Goal: Task Accomplishment & Management: Use online tool/utility

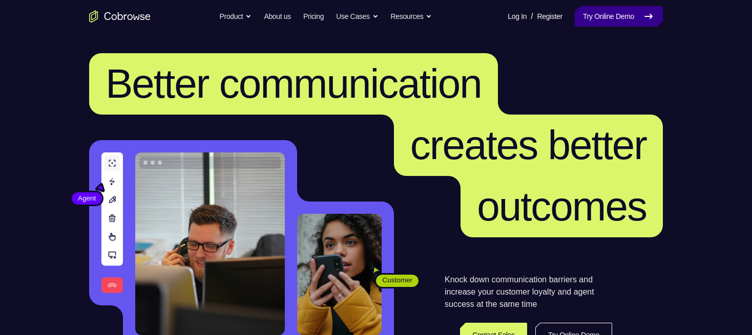
click at [602, 19] on link "Try Online Demo" at bounding box center [618, 16] width 88 height 20
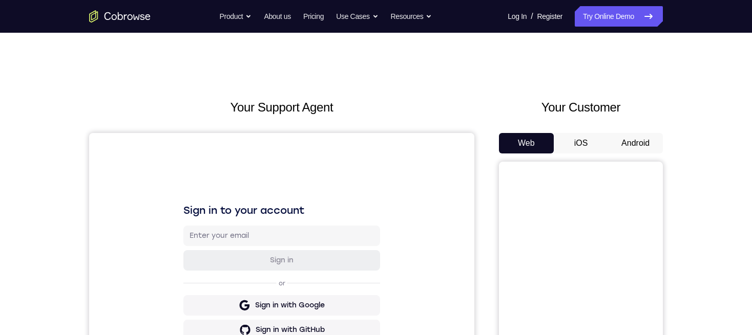
click at [647, 139] on button "Android" at bounding box center [635, 143] width 55 height 20
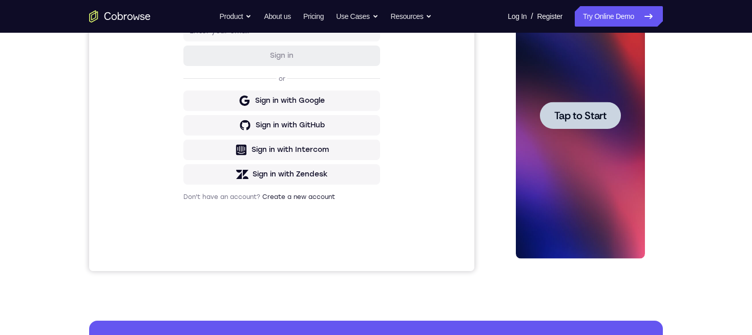
click at [611, 110] on div at bounding box center [579, 115] width 81 height 27
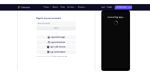
scroll to position [154, 0]
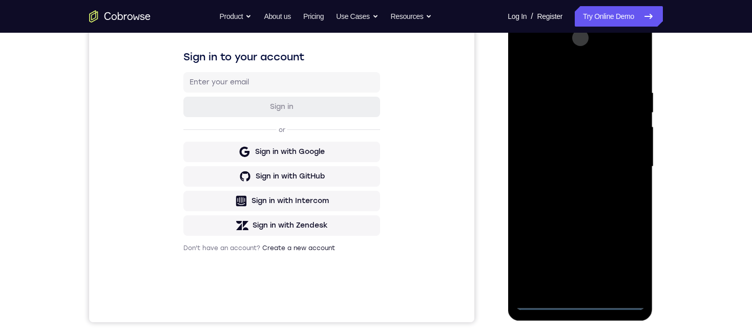
click at [581, 301] on div at bounding box center [579, 167] width 129 height 287
click at [626, 256] on div at bounding box center [579, 167] width 129 height 287
click at [561, 69] on div at bounding box center [579, 167] width 129 height 287
click at [622, 165] on div at bounding box center [579, 167] width 129 height 287
click at [566, 188] on div at bounding box center [579, 167] width 129 height 287
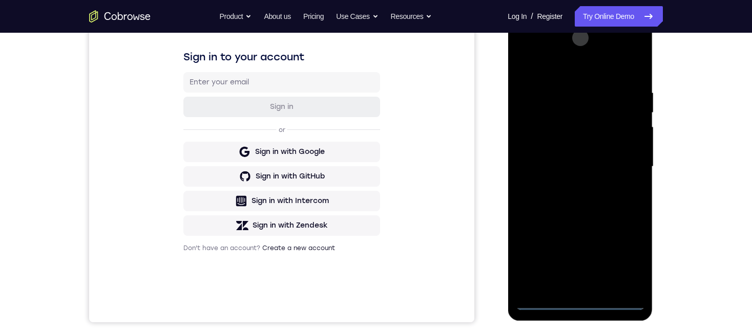
click at [570, 156] on div at bounding box center [579, 167] width 129 height 287
click at [581, 138] on div at bounding box center [579, 167] width 129 height 287
click at [575, 165] on div at bounding box center [579, 167] width 129 height 287
click at [569, 91] on div at bounding box center [579, 167] width 129 height 287
click at [590, 210] on div at bounding box center [579, 167] width 129 height 287
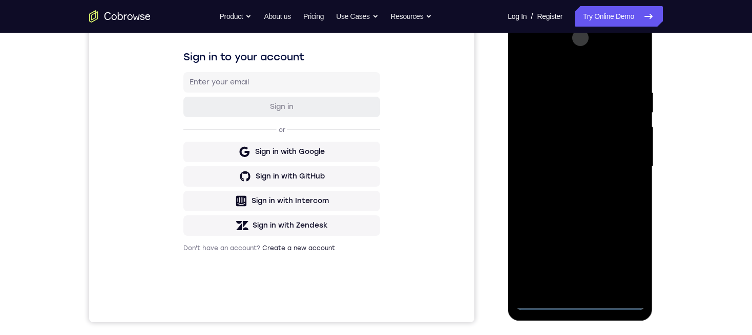
click at [605, 61] on div at bounding box center [579, 167] width 129 height 287
click at [589, 81] on div at bounding box center [579, 167] width 129 height 287
click at [575, 84] on div at bounding box center [579, 167] width 129 height 287
click at [624, 172] on div at bounding box center [579, 167] width 129 height 287
click at [628, 170] on div at bounding box center [579, 167] width 129 height 287
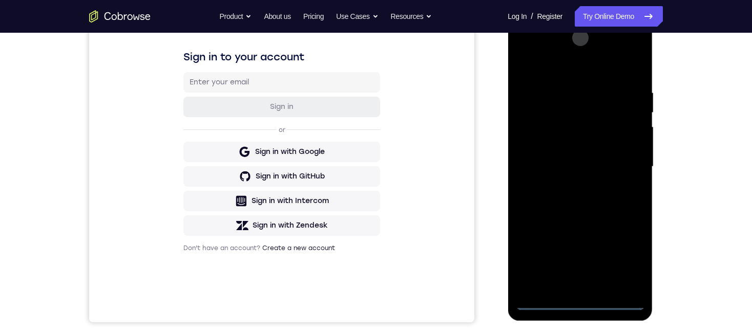
click at [631, 165] on div at bounding box center [579, 167] width 129 height 287
click at [631, 65] on div at bounding box center [579, 167] width 129 height 287
click at [634, 60] on div at bounding box center [579, 167] width 129 height 287
click at [601, 286] on div at bounding box center [579, 167] width 129 height 287
click at [586, 221] on div at bounding box center [579, 167] width 129 height 287
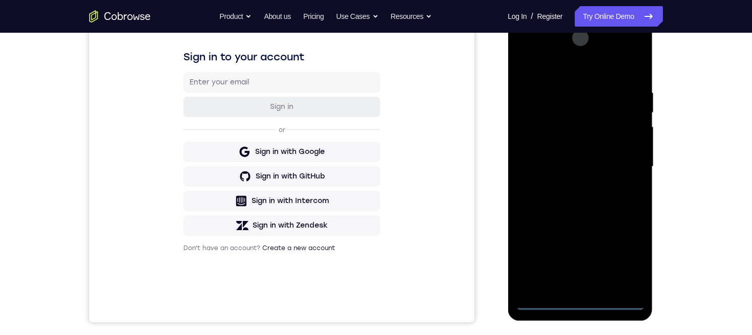
click at [569, 161] on div at bounding box center [579, 167] width 129 height 287
click at [524, 65] on div at bounding box center [579, 167] width 129 height 287
click at [523, 65] on div at bounding box center [579, 167] width 129 height 287
click at [630, 287] on div at bounding box center [579, 167] width 129 height 287
drag, startPoint x: 607, startPoint y: 123, endPoint x: 611, endPoint y: 255, distance: 132.7
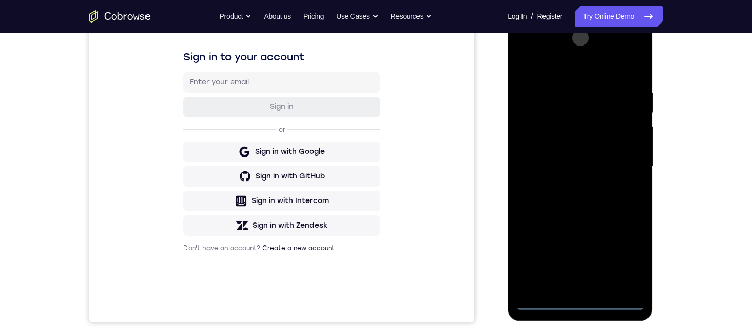
click at [611, 255] on div at bounding box center [579, 167] width 129 height 287
drag, startPoint x: 590, startPoint y: 77, endPoint x: 593, endPoint y: 240, distance: 163.4
click at [593, 237] on div at bounding box center [579, 167] width 129 height 287
click at [582, 245] on div at bounding box center [579, 167] width 129 height 287
click at [523, 63] on div at bounding box center [579, 167] width 129 height 287
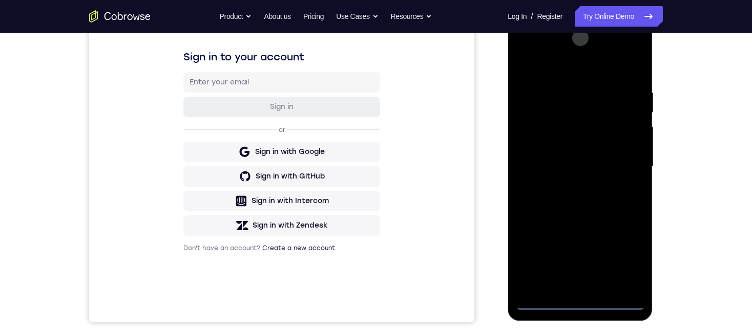
click at [582, 288] on div at bounding box center [579, 167] width 129 height 287
drag, startPoint x: 591, startPoint y: 228, endPoint x: 591, endPoint y: 124, distance: 103.9
click at [591, 124] on div at bounding box center [579, 167] width 129 height 287
drag, startPoint x: 592, startPoint y: 190, endPoint x: 580, endPoint y: 41, distance: 149.0
click at [579, 41] on html "Online web based iOS Simulators and Android Emulators. Run iPhone, iPad, Mobile…" at bounding box center [580, 169] width 146 height 307
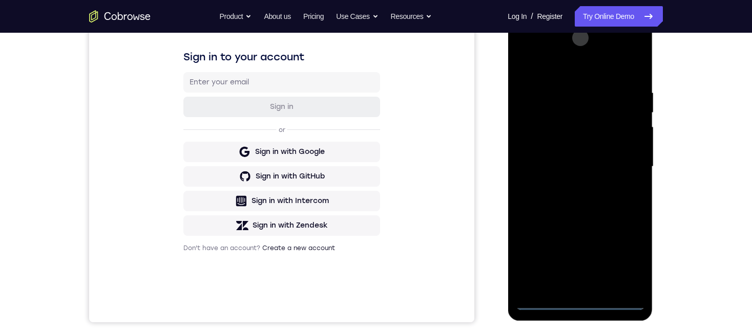
click at [554, 292] on div at bounding box center [579, 167] width 129 height 287
click at [582, 64] on div at bounding box center [579, 167] width 129 height 287
click at [558, 82] on div at bounding box center [579, 167] width 129 height 287
click at [561, 97] on div at bounding box center [579, 167] width 129 height 287
drag, startPoint x: 596, startPoint y: 229, endPoint x: 597, endPoint y: 122, distance: 107.5
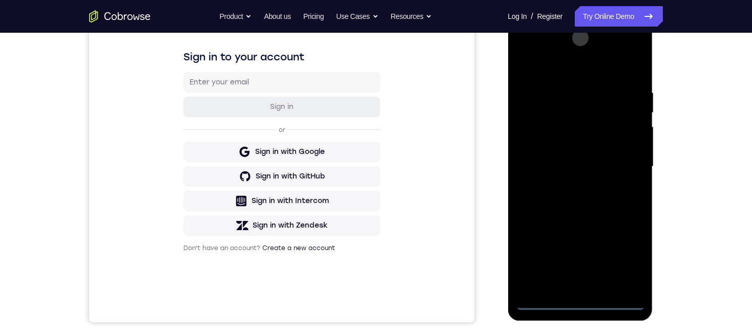
click at [597, 122] on div at bounding box center [579, 167] width 129 height 287
drag, startPoint x: 597, startPoint y: 216, endPoint x: 587, endPoint y: 108, distance: 108.0
click at [587, 108] on div at bounding box center [579, 167] width 129 height 287
click at [590, 260] on div at bounding box center [579, 167] width 129 height 287
drag, startPoint x: 591, startPoint y: 250, endPoint x: 589, endPoint y: 114, distance: 136.7
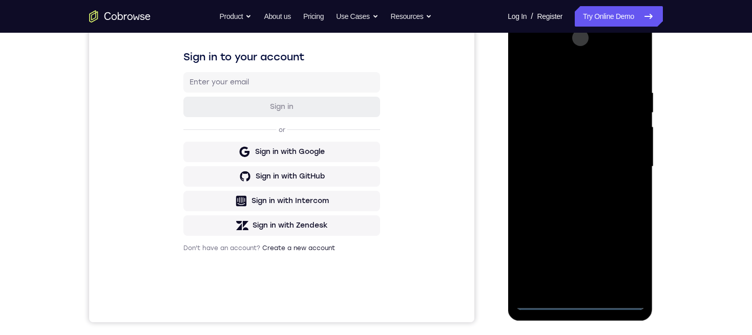
click at [589, 114] on div at bounding box center [579, 167] width 129 height 287
click at [524, 64] on div at bounding box center [579, 167] width 129 height 287
click at [543, 303] on div at bounding box center [579, 167] width 129 height 287
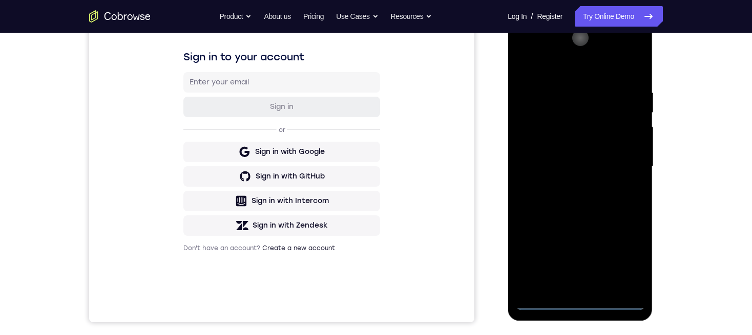
drag, startPoint x: 585, startPoint y: 211, endPoint x: 581, endPoint y: 38, distance: 173.1
click at [581, 38] on html "Online web based iOS Simulators and Android Emulators. Run iPhone, iPad, Mobile…" at bounding box center [580, 169] width 146 height 307
drag, startPoint x: 582, startPoint y: 236, endPoint x: 582, endPoint y: 103, distance: 133.1
click at [582, 103] on div at bounding box center [579, 167] width 129 height 287
drag, startPoint x: 582, startPoint y: 211, endPoint x: 604, endPoint y: 94, distance: 119.9
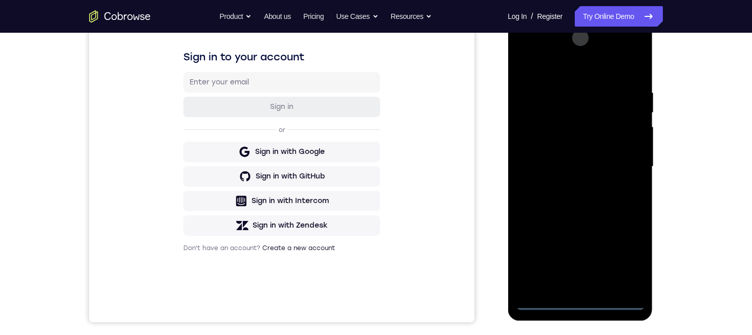
click at [604, 94] on div at bounding box center [579, 167] width 129 height 287
drag, startPoint x: 609, startPoint y: 240, endPoint x: 603, endPoint y: 75, distance: 165.5
click at [603, 75] on div at bounding box center [579, 167] width 129 height 287
drag, startPoint x: 593, startPoint y: 240, endPoint x: 598, endPoint y: 108, distance: 132.2
click at [598, 108] on div at bounding box center [579, 167] width 129 height 287
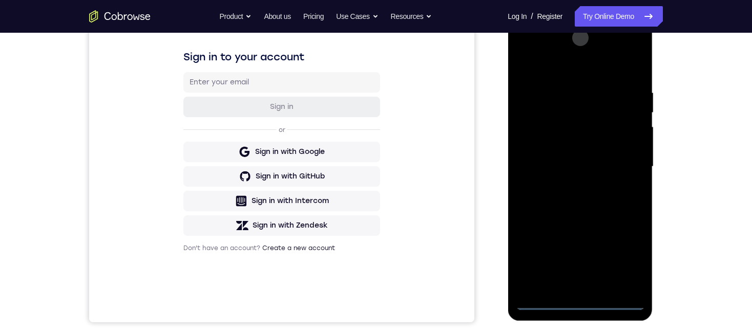
drag, startPoint x: 596, startPoint y: 242, endPoint x: 577, endPoint y: 70, distance: 173.0
click at [577, 70] on div at bounding box center [579, 167] width 129 height 287
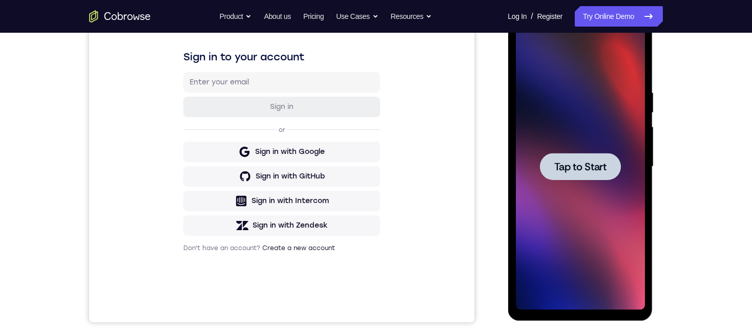
click at [591, 159] on div at bounding box center [579, 166] width 81 height 27
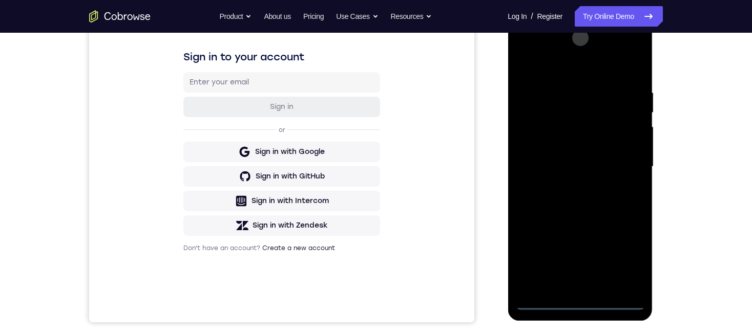
click at [577, 301] on div at bounding box center [579, 167] width 129 height 287
click at [630, 261] on div at bounding box center [579, 167] width 129 height 287
click at [622, 161] on div at bounding box center [579, 167] width 129 height 287
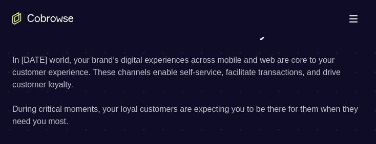
scroll to position [333, 0]
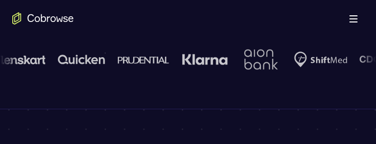
click at [355, 15] on span at bounding box center [353, 15] width 8 height 1
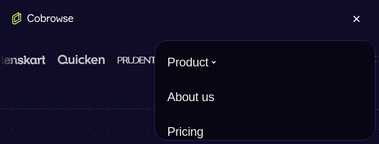
click at [92, 80] on div at bounding box center [340, 59] width 715 height 41
click at [262, 25] on div "Open main menu" at bounding box center [189, 18] width 379 height 37
click at [356, 18] on span at bounding box center [357, 19] width 7 height 7
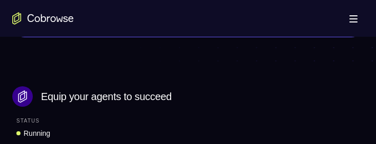
scroll to position [3379, 0]
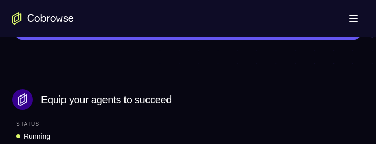
click at [199, 22] on link "Try Online Demo" at bounding box center [188, 9] width 326 height 25
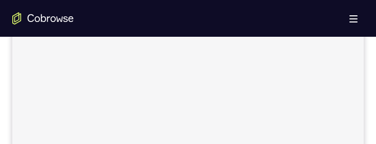
scroll to position [179, 0]
click at [353, 22] on span at bounding box center [353, 22] width 8 height 1
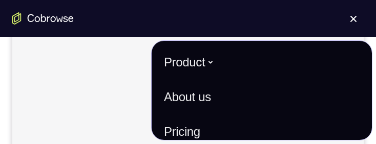
scroll to position [0, 0]
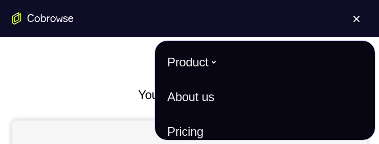
click at [359, 19] on button "Open main menu" at bounding box center [357, 18] width 20 height 20
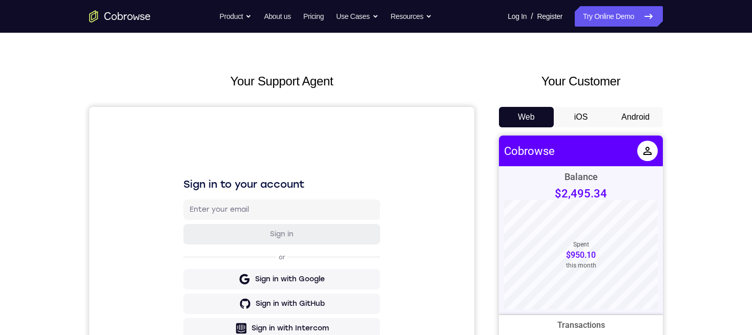
scroll to position [25, 0]
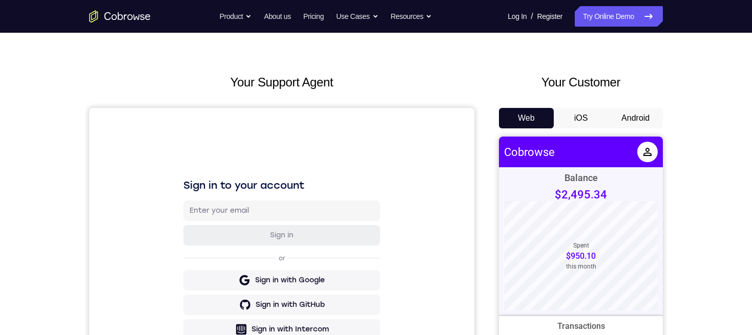
click at [375, 115] on button "Android" at bounding box center [635, 118] width 55 height 20
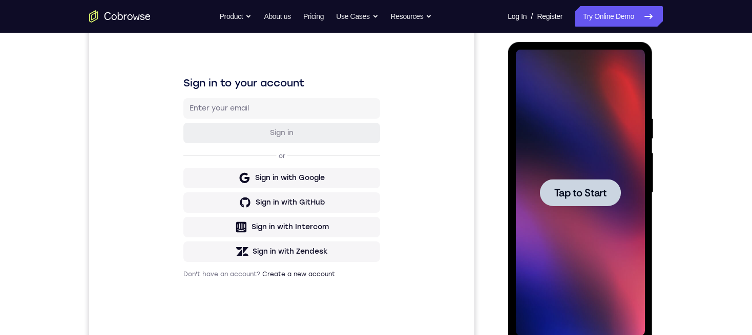
scroll to position [0, 0]
click at [375, 144] on div at bounding box center [579, 192] width 81 height 27
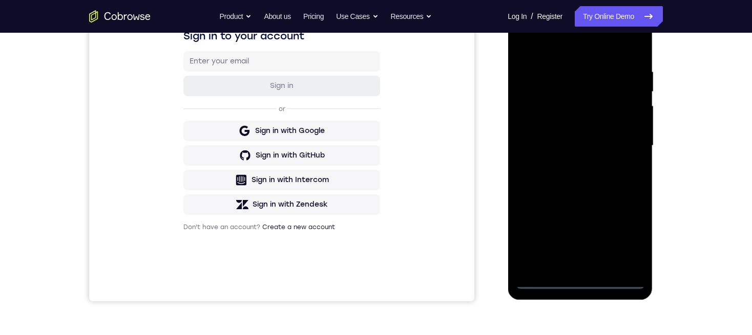
scroll to position [205, 0]
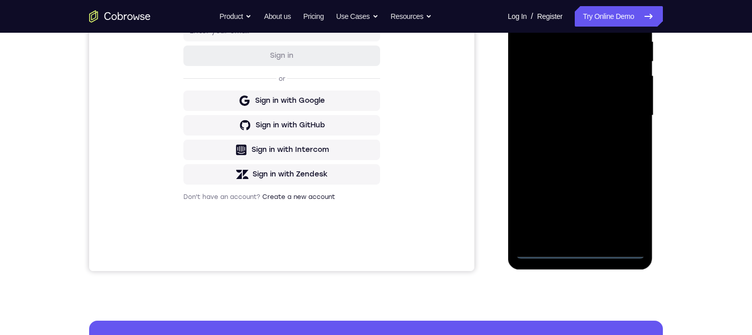
click at [375, 144] on div at bounding box center [579, 115] width 129 height 287
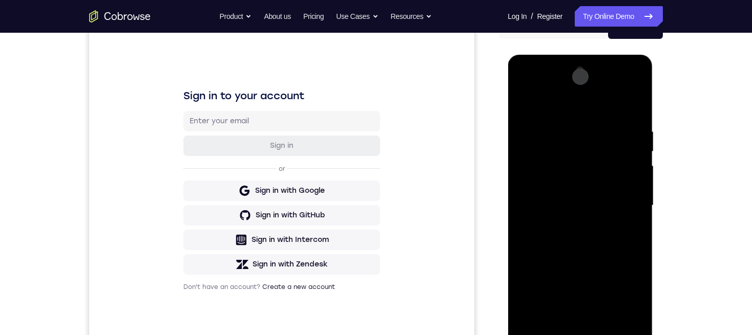
scroll to position [51, 0]
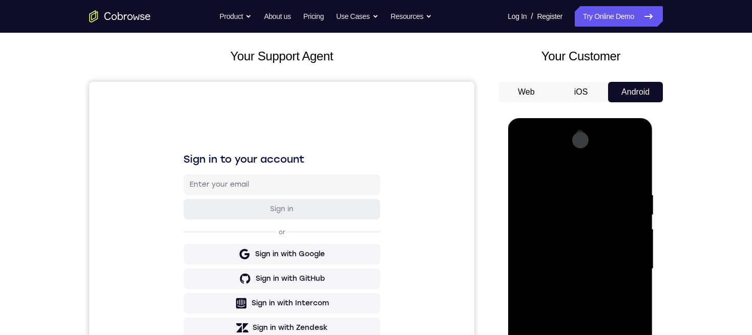
click at [375, 144] on div at bounding box center [579, 269] width 129 height 287
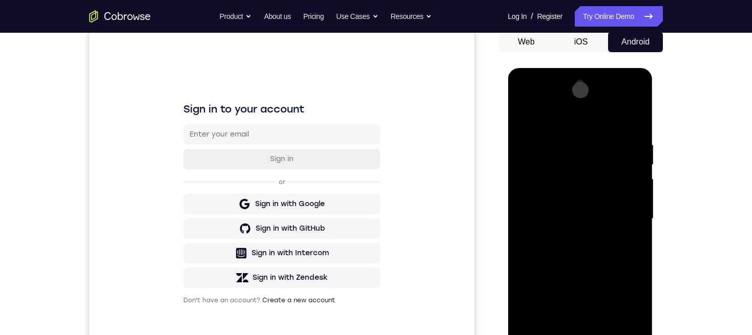
scroll to position [154, 0]
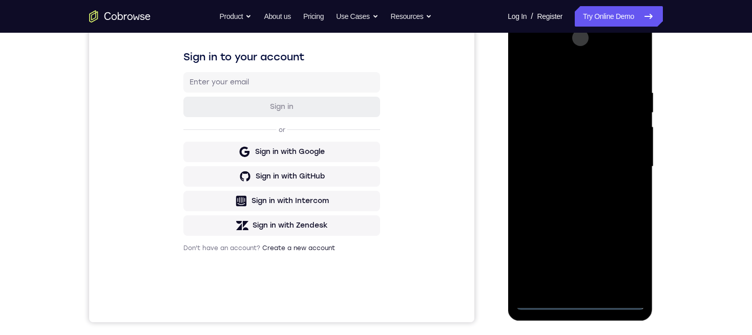
click at [375, 144] on div at bounding box center [579, 167] width 129 height 287
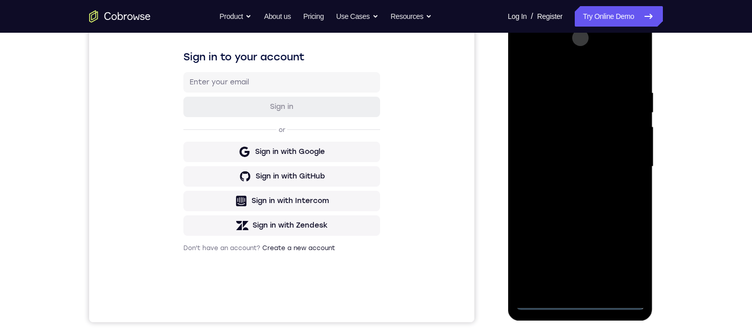
drag, startPoint x: 590, startPoint y: 243, endPoint x: 582, endPoint y: 176, distance: 67.6
click at [375, 144] on div at bounding box center [579, 167] width 129 height 287
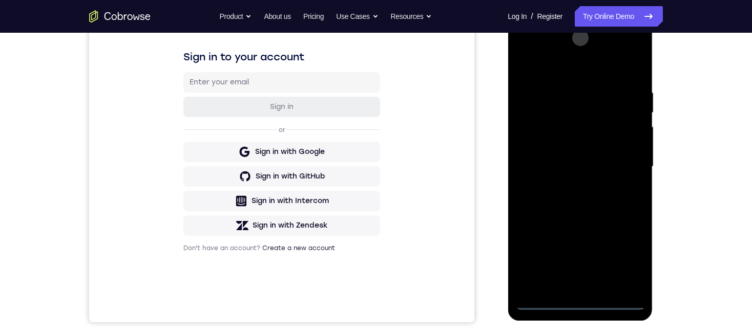
click at [375, 144] on div at bounding box center [579, 167] width 129 height 287
drag, startPoint x: 588, startPoint y: 236, endPoint x: 585, endPoint y: 112, distance: 123.9
click at [375, 112] on div at bounding box center [579, 167] width 129 height 287
drag, startPoint x: 575, startPoint y: 254, endPoint x: 582, endPoint y: 163, distance: 91.3
click at [375, 144] on div at bounding box center [579, 167] width 129 height 287
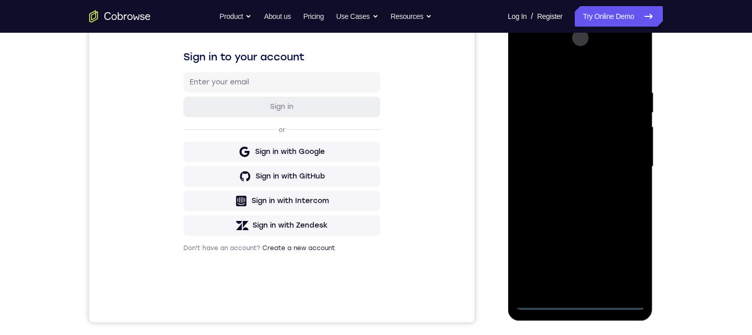
click at [375, 144] on div at bounding box center [579, 167] width 129 height 287
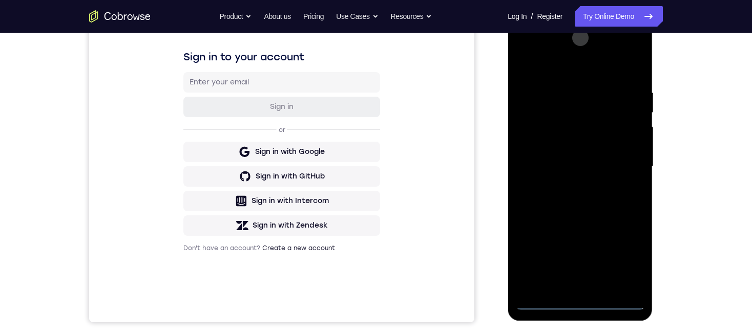
click at [375, 144] on div at bounding box center [579, 167] width 129 height 287
drag, startPoint x: 589, startPoint y: 220, endPoint x: 571, endPoint y: 117, distance: 104.9
click at [375, 117] on div at bounding box center [579, 167] width 129 height 287
drag, startPoint x: 582, startPoint y: 223, endPoint x: 559, endPoint y: 116, distance: 109.5
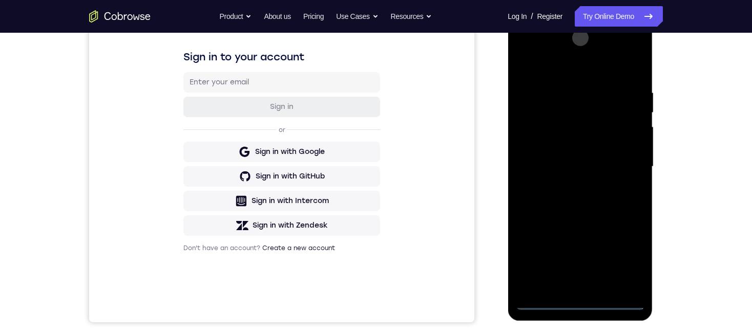
click at [375, 116] on div at bounding box center [579, 167] width 129 height 287
click at [375, 144] on div at bounding box center [579, 167] width 129 height 287
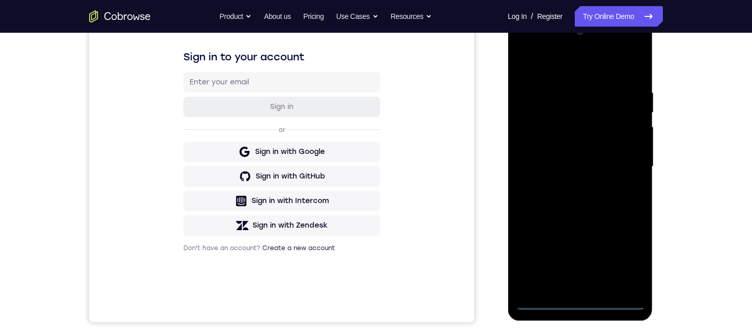
click at [375, 144] on div at bounding box center [579, 167] width 129 height 287
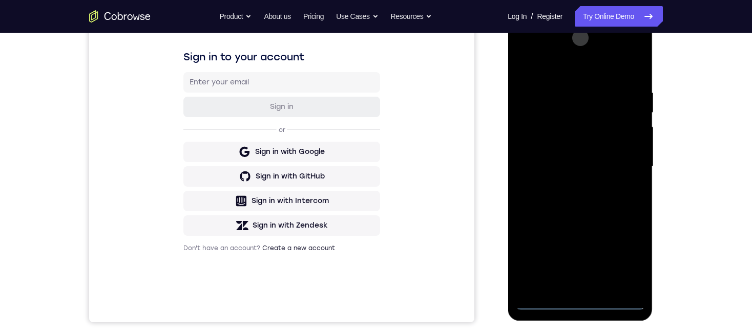
click at [375, 65] on div at bounding box center [579, 167] width 129 height 287
click at [375, 67] on div at bounding box center [579, 167] width 129 height 287
drag, startPoint x: 577, startPoint y: 128, endPoint x: 567, endPoint y: 210, distance: 83.0
click at [375, 144] on div at bounding box center [579, 167] width 129 height 287
click at [375, 85] on div at bounding box center [579, 167] width 129 height 287
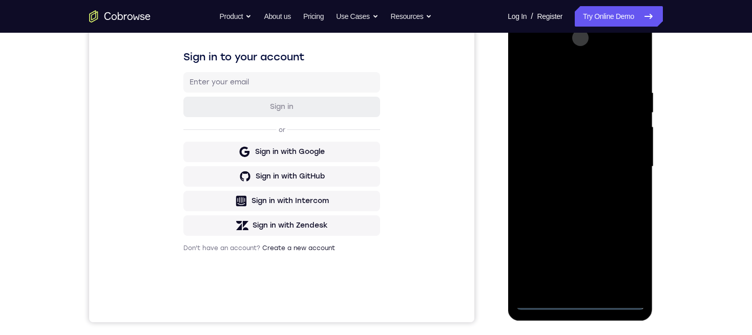
click at [375, 144] on div at bounding box center [579, 167] width 129 height 287
click at [375, 65] on div at bounding box center [579, 167] width 129 height 287
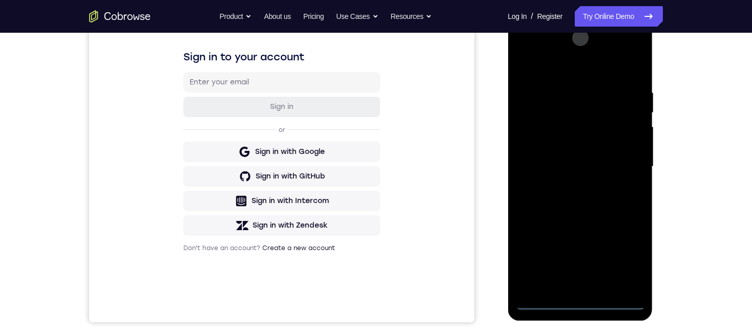
drag, startPoint x: 586, startPoint y: 237, endPoint x: 588, endPoint y: 71, distance: 165.9
click at [375, 71] on div at bounding box center [579, 167] width 129 height 287
drag, startPoint x: 592, startPoint y: 137, endPoint x: 601, endPoint y: 228, distance: 91.6
click at [375, 144] on div at bounding box center [579, 167] width 129 height 287
drag, startPoint x: 604, startPoint y: 93, endPoint x: 608, endPoint y: 202, distance: 109.1
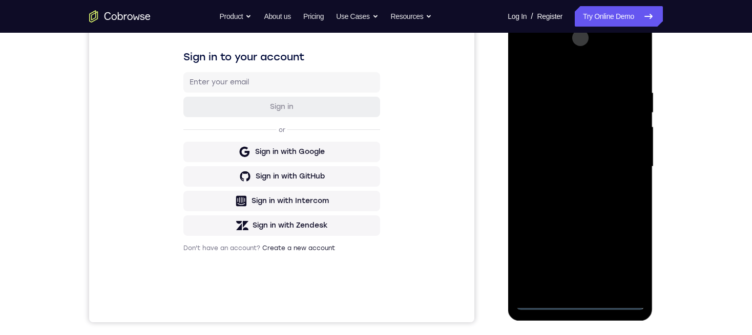
click at [375, 144] on div at bounding box center [579, 167] width 129 height 287
click at [375, 86] on div at bounding box center [579, 167] width 129 height 287
click at [375, 144] on div at bounding box center [579, 167] width 129 height 287
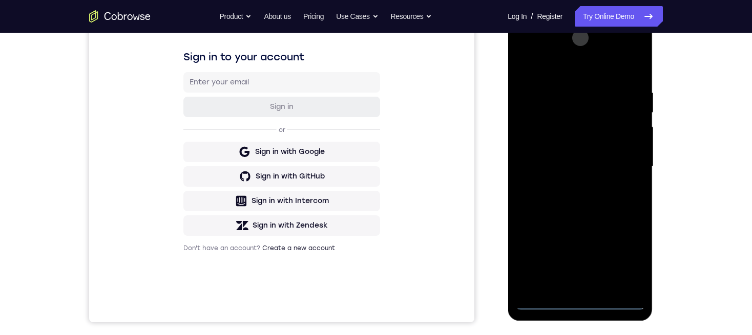
click at [375, 67] on div at bounding box center [579, 167] width 129 height 287
click at [375, 144] on div at bounding box center [579, 167] width 129 height 287
